Goal: Information Seeking & Learning: Learn about a topic

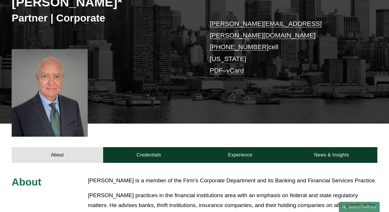
scroll to position [215, 0]
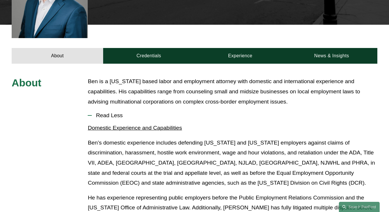
scroll to position [211, 0]
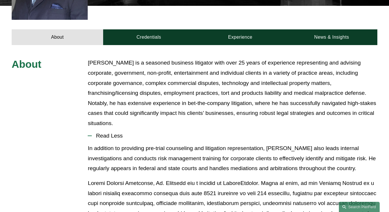
scroll to position [231, 0]
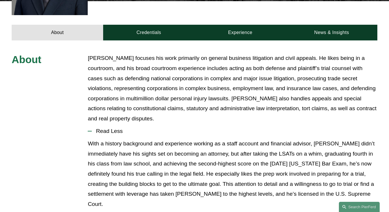
scroll to position [231, 0]
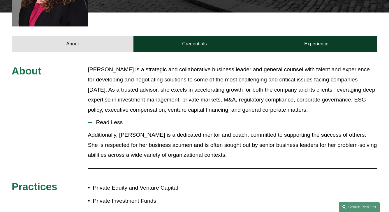
scroll to position [221, 0]
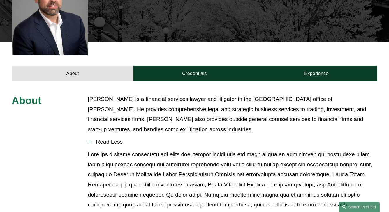
scroll to position [208, 0]
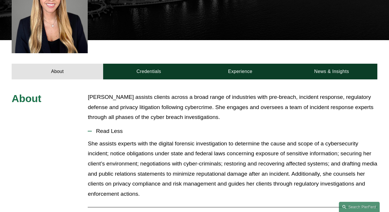
scroll to position [199, 0]
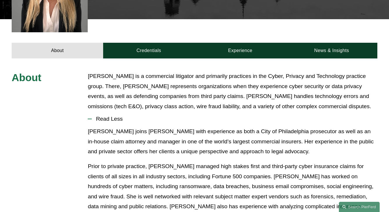
scroll to position [208, 0]
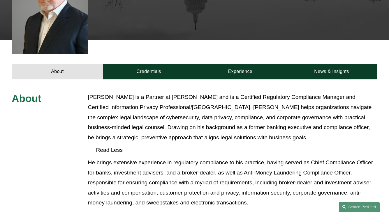
scroll to position [221, 0]
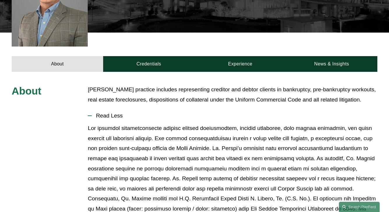
scroll to position [195, 0]
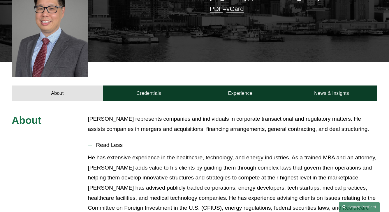
scroll to position [192, 0]
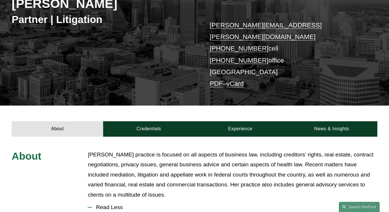
scroll to position [189, 0]
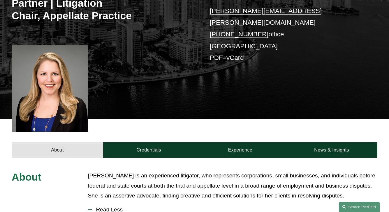
scroll to position [209, 0]
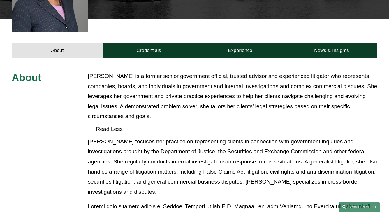
scroll to position [208, 0]
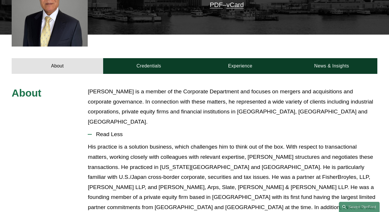
scroll to position [199, 0]
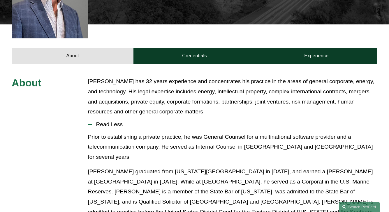
scroll to position [211, 0]
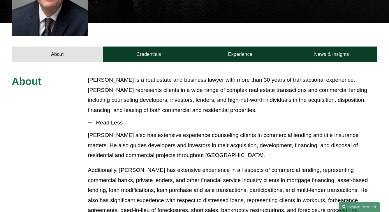
scroll to position [208, 0]
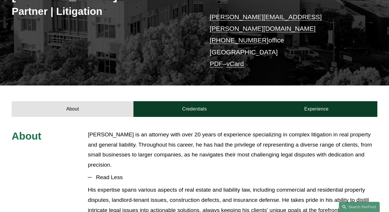
scroll to position [159, 0]
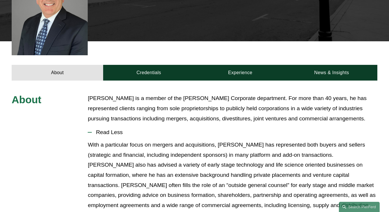
scroll to position [203, 0]
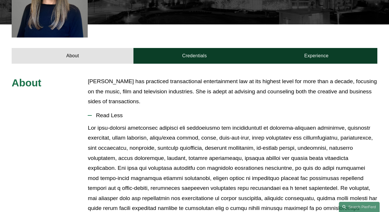
scroll to position [199, 0]
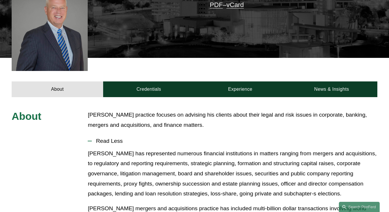
scroll to position [192, 0]
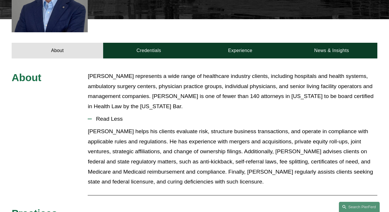
scroll to position [208, 0]
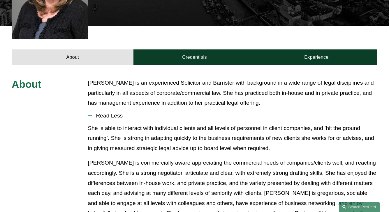
scroll to position [198, 0]
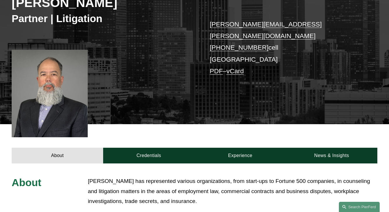
scroll to position [199, 0]
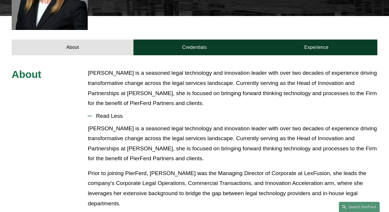
scroll to position [211, 0]
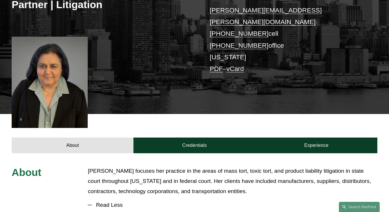
scroll to position [203, 0]
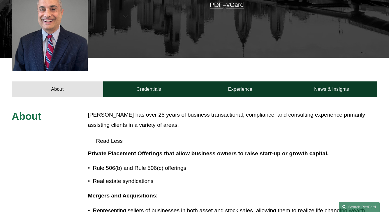
scroll to position [192, 0]
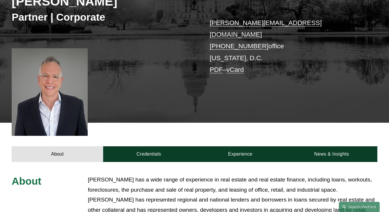
scroll to position [218, 0]
